Goal: Find specific page/section: Find specific page/section

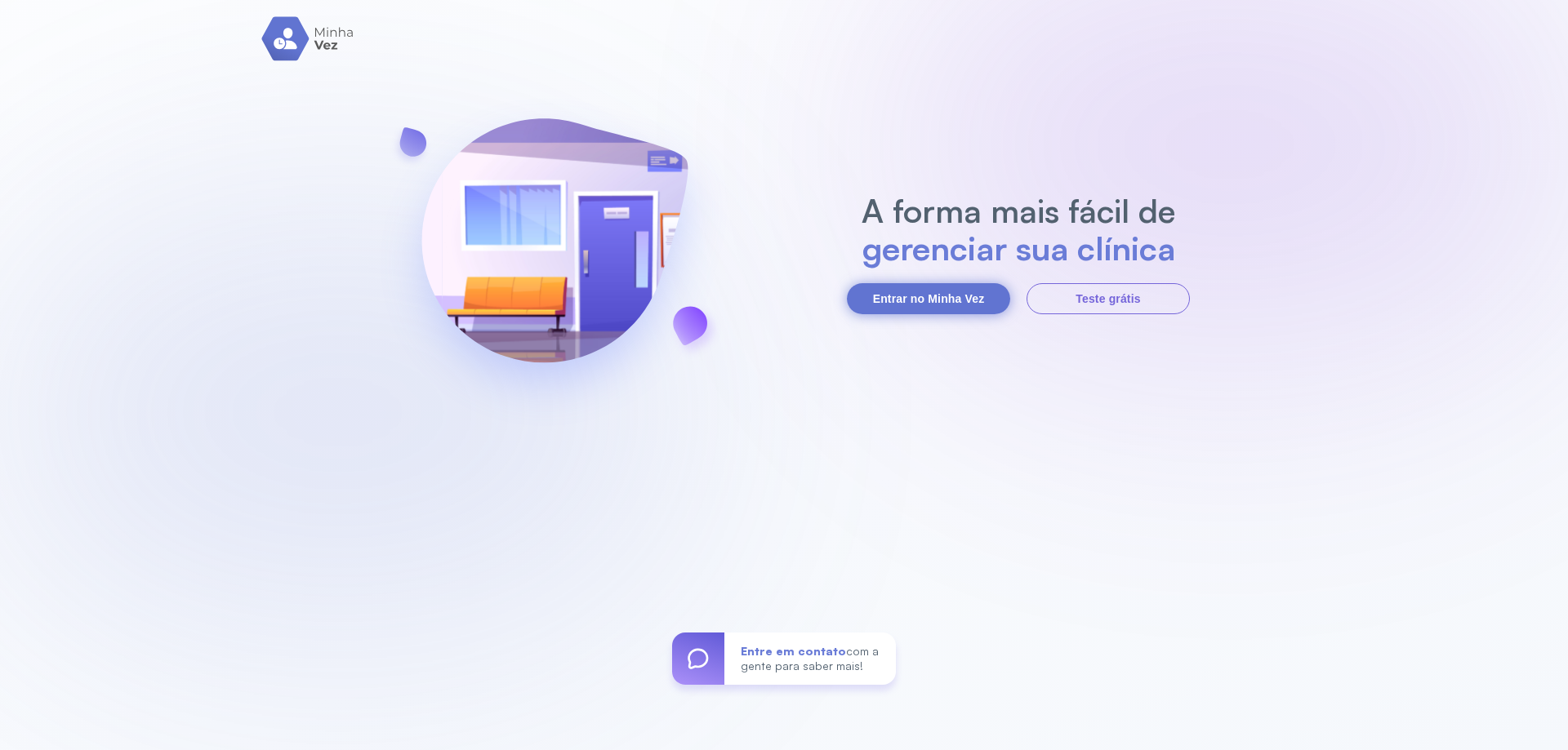
click at [906, 300] on button "Entrar no Minha Vez" at bounding box center [928, 299] width 164 height 31
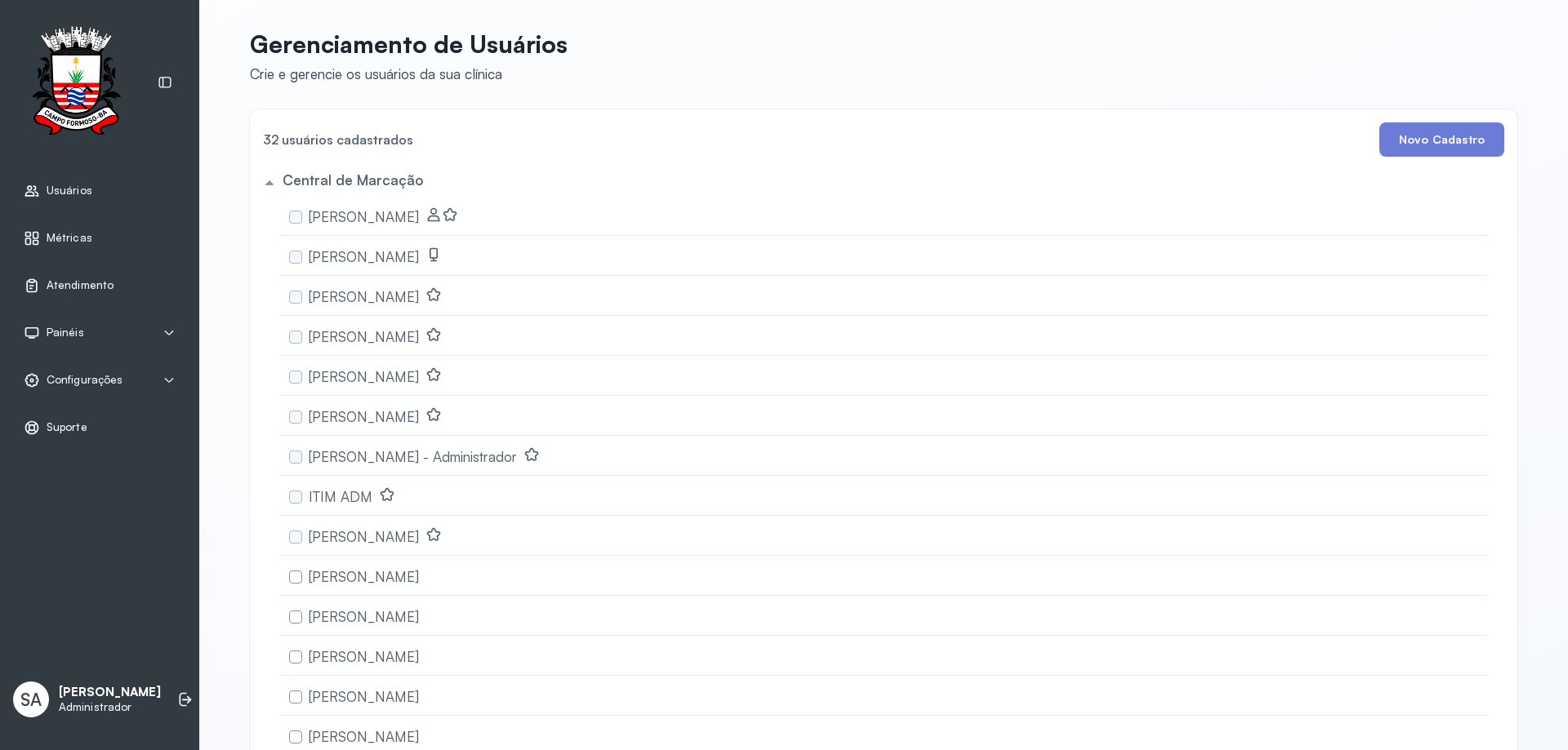
click at [81, 283] on span "Atendimento" at bounding box center [80, 285] width 67 height 14
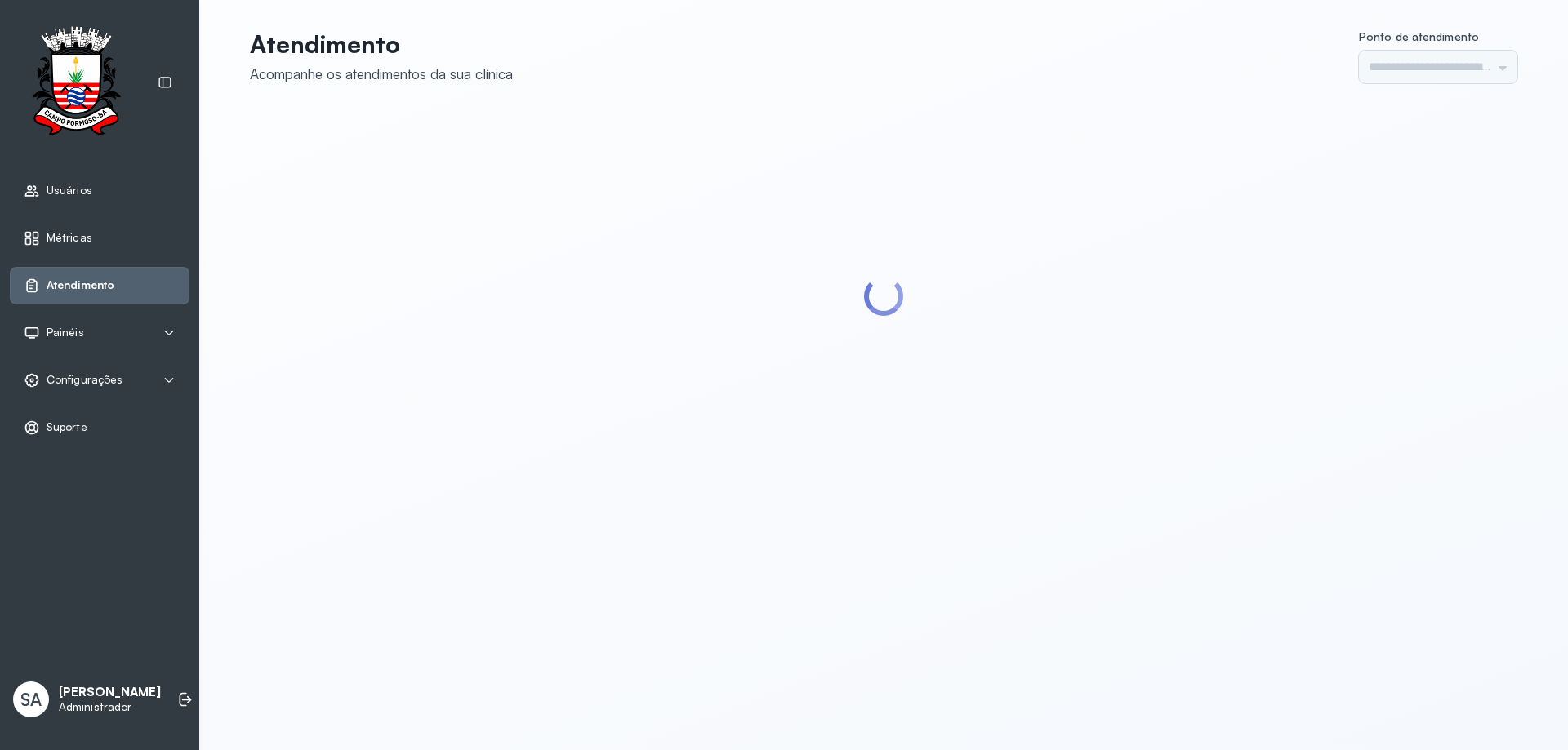
type input "******"
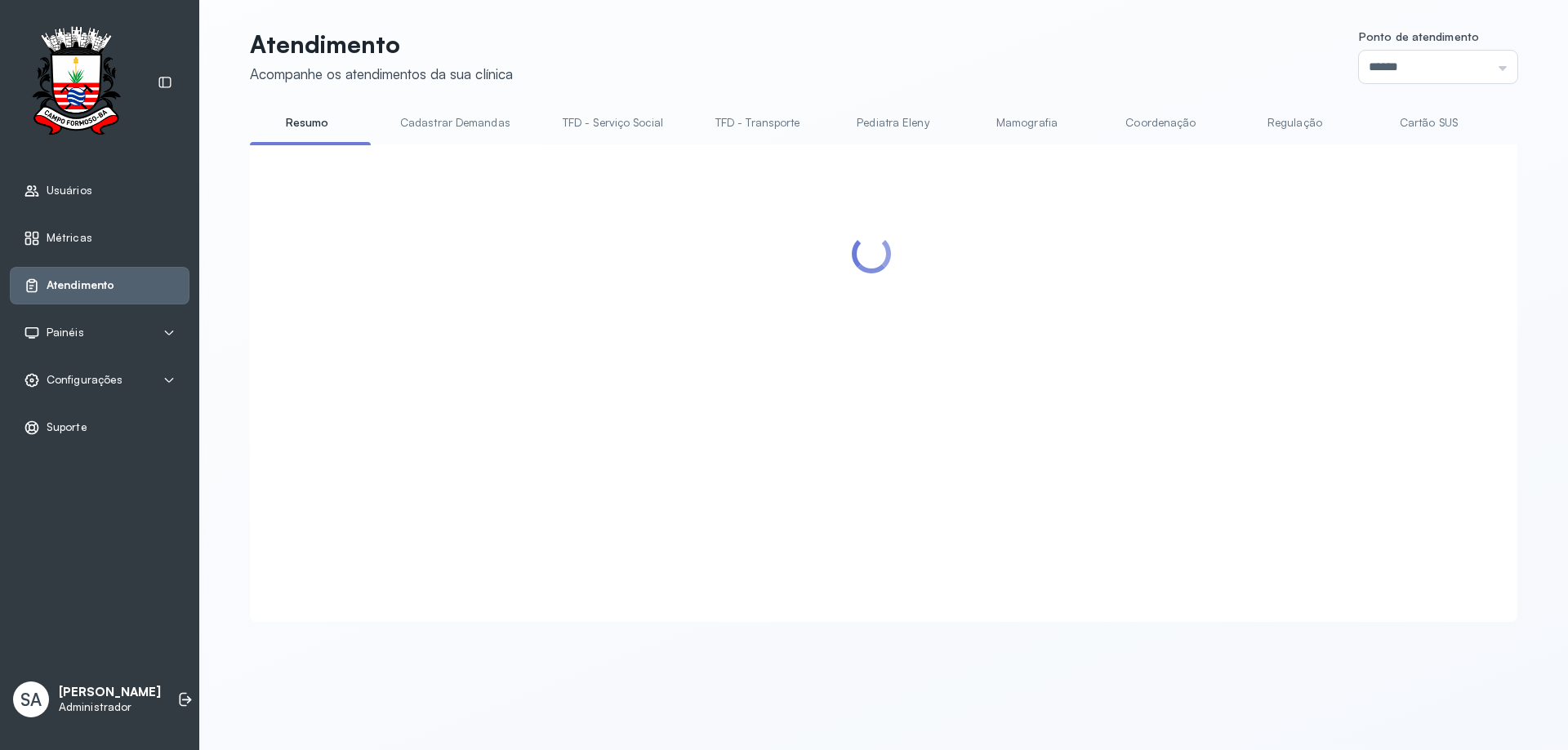
click at [1146, 118] on link "Coordenação" at bounding box center [1160, 123] width 114 height 27
